Goal: Find specific page/section: Find specific page/section

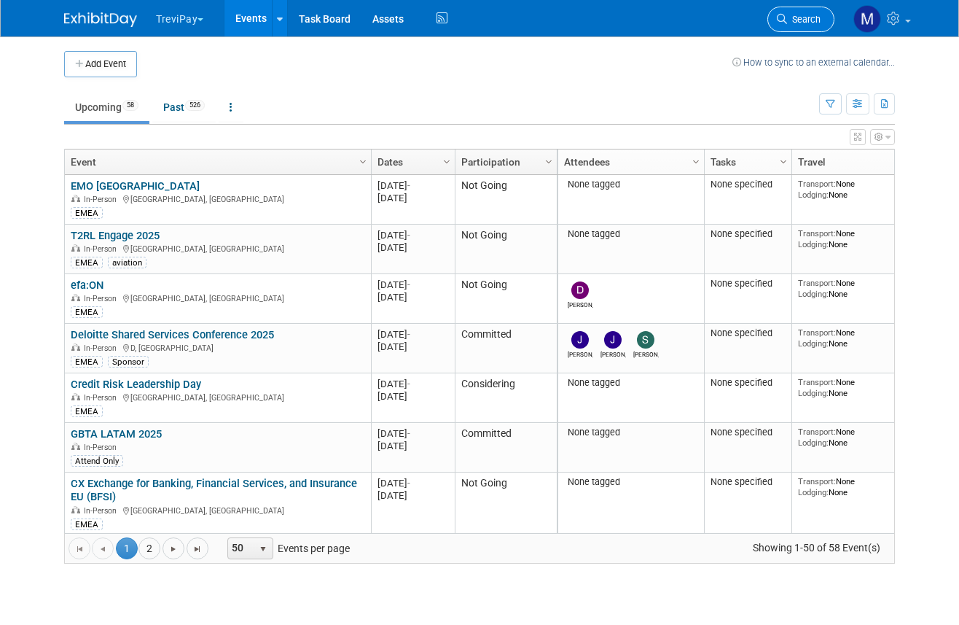
click at [801, 16] on span "Search" at bounding box center [804, 19] width 34 height 11
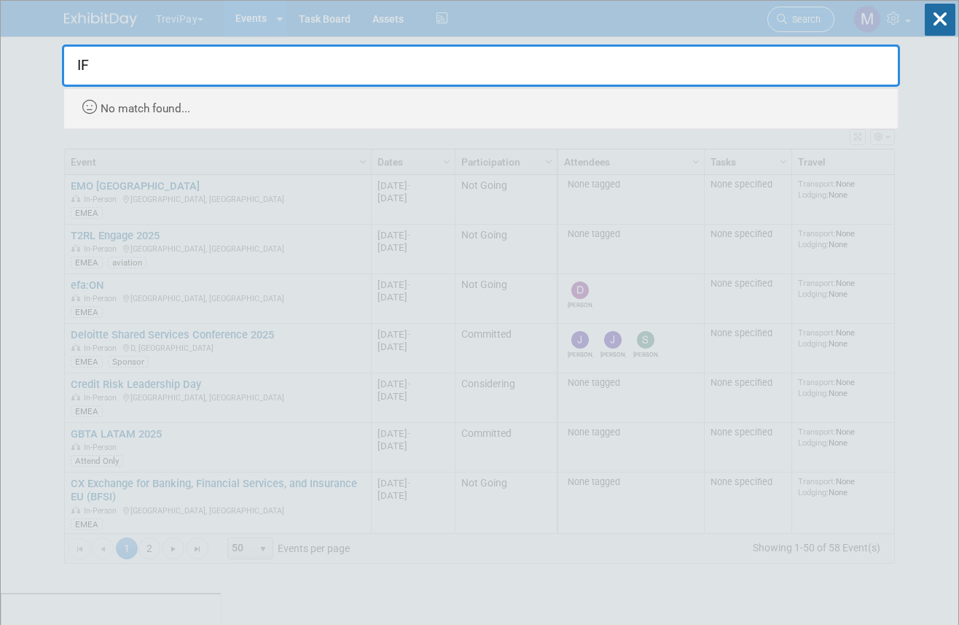
type input "I"
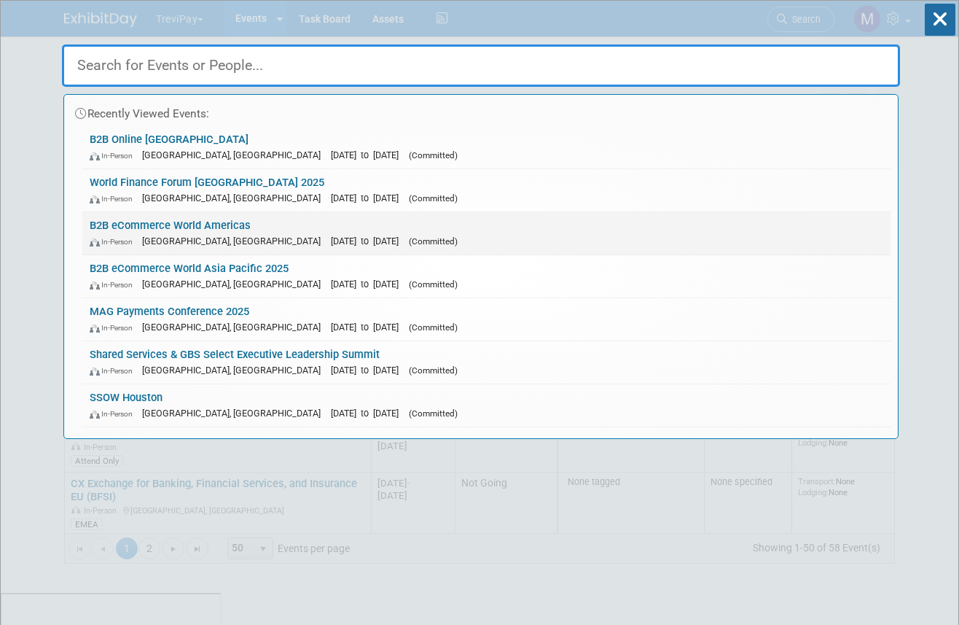
click at [381, 216] on link "B2B eCommerce World Americas In-Person [GEOGRAPHIC_DATA], [GEOGRAPHIC_DATA] [DA…" at bounding box center [486, 233] width 808 height 42
